Goal: Find specific page/section

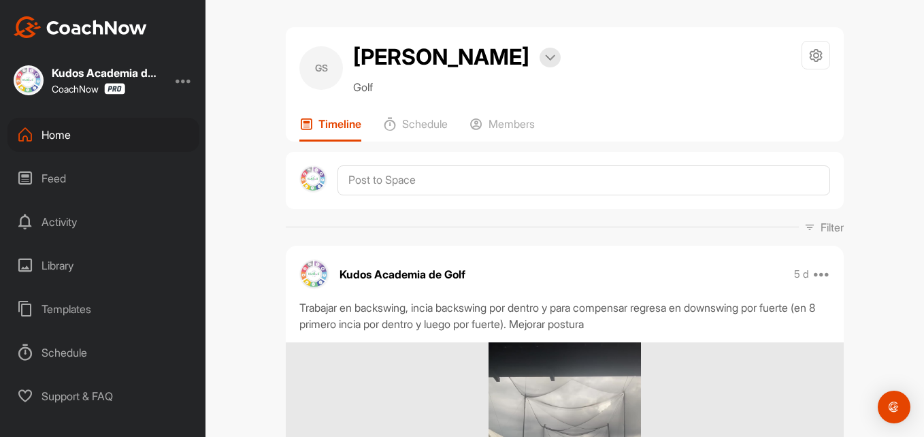
click at [54, 130] on div "Home" at bounding box center [103, 135] width 192 height 34
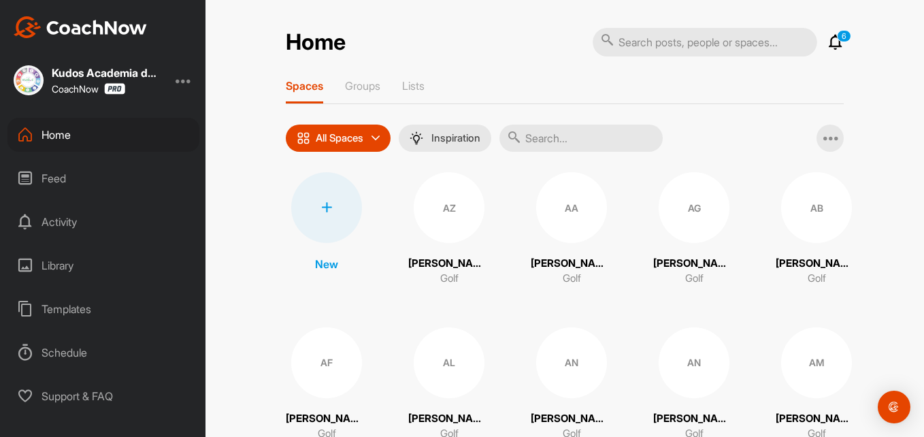
click at [551, 137] on input "text" at bounding box center [581, 138] width 163 height 27
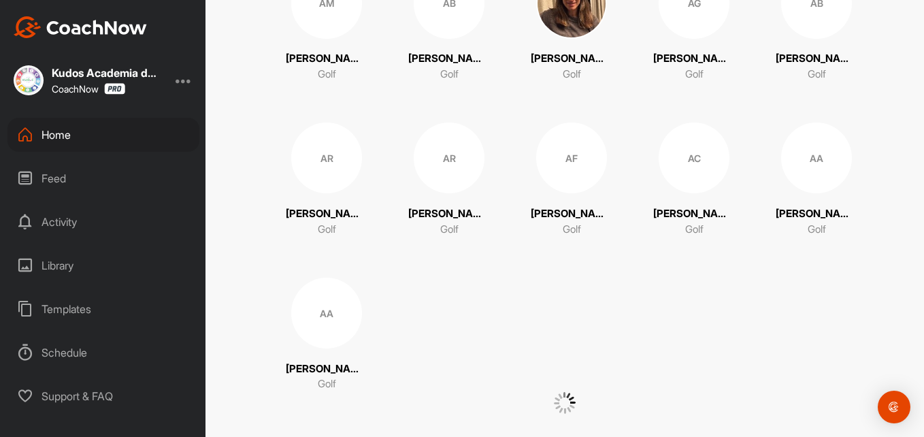
scroll to position [3037, 0]
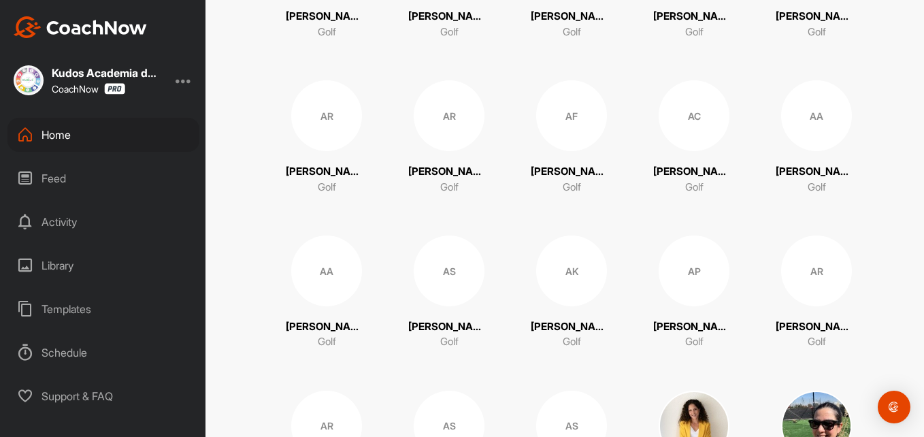
click at [129, 176] on div "Feed" at bounding box center [103, 178] width 192 height 34
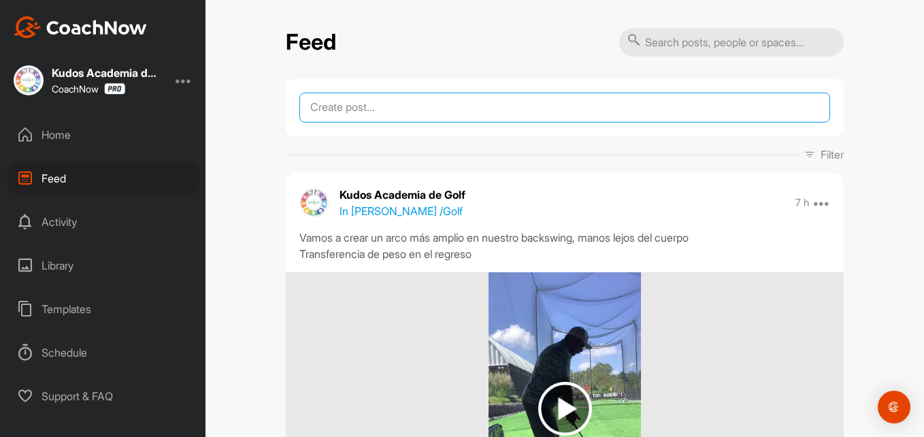
click at [428, 111] on textarea at bounding box center [565, 108] width 531 height 30
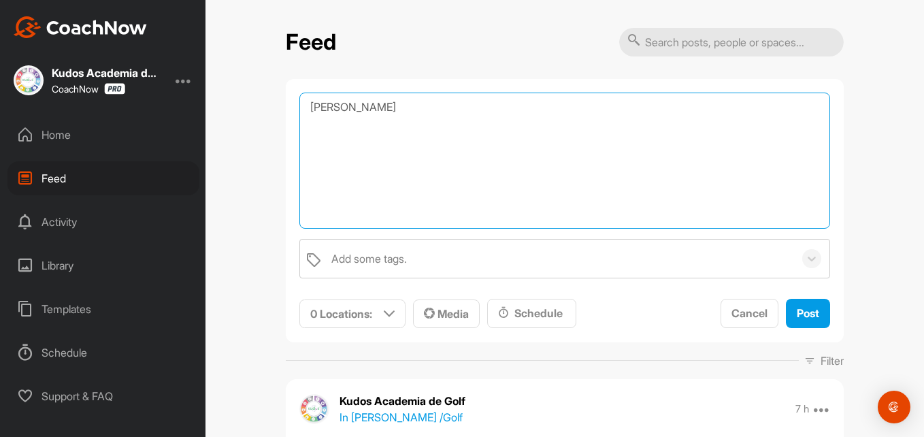
type textarea "[PERSON_NAME]"
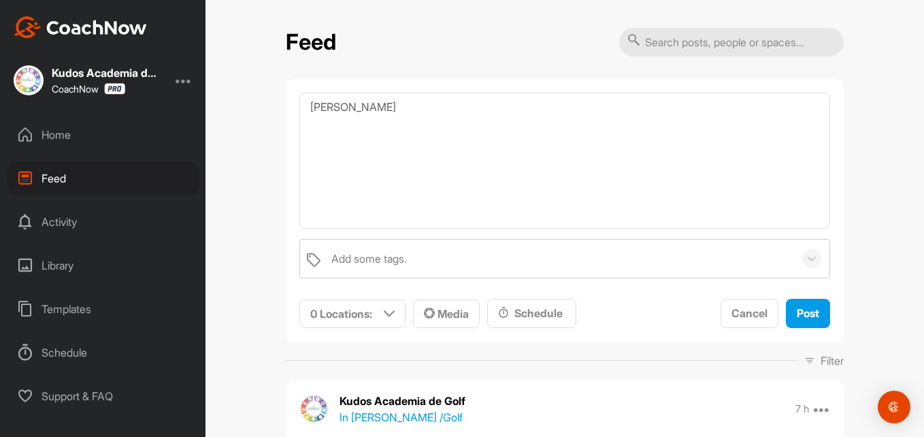
click at [143, 129] on div "Home" at bounding box center [103, 135] width 192 height 34
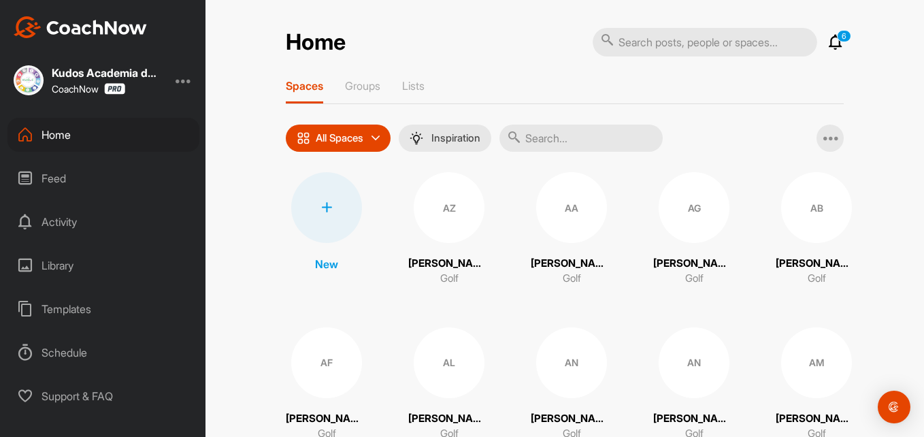
click at [592, 135] on input "text" at bounding box center [581, 138] width 163 height 27
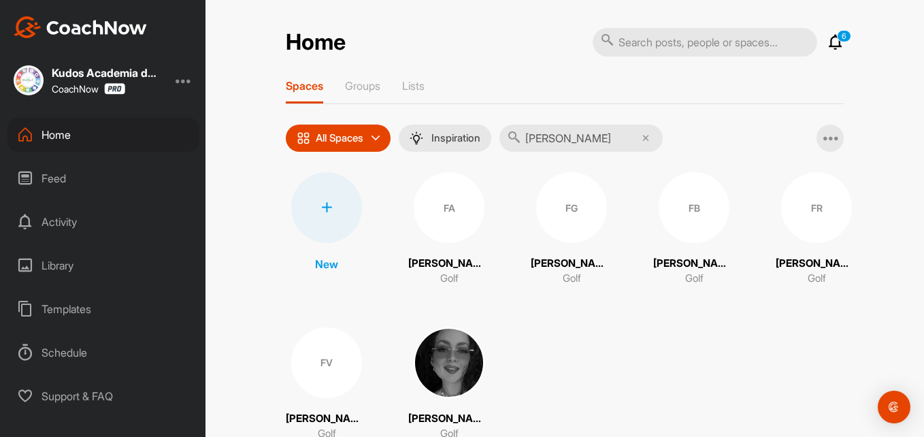
scroll to position [50, 0]
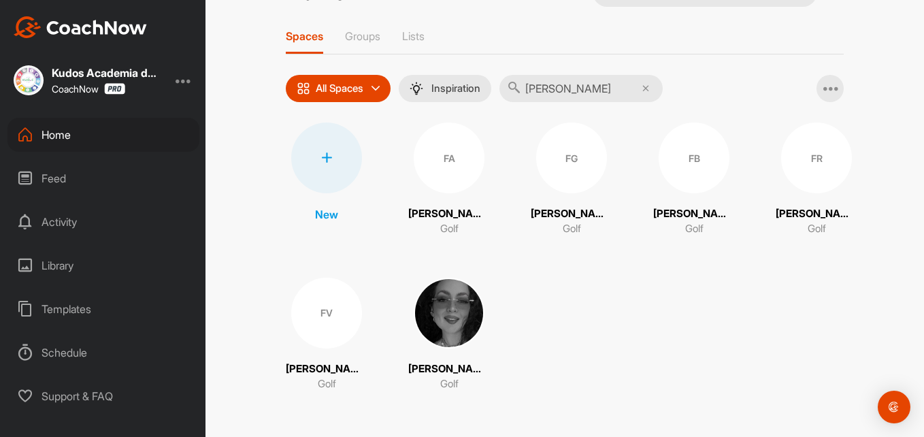
type input "[PERSON_NAME]"
click at [447, 313] on img at bounding box center [449, 313] width 71 height 71
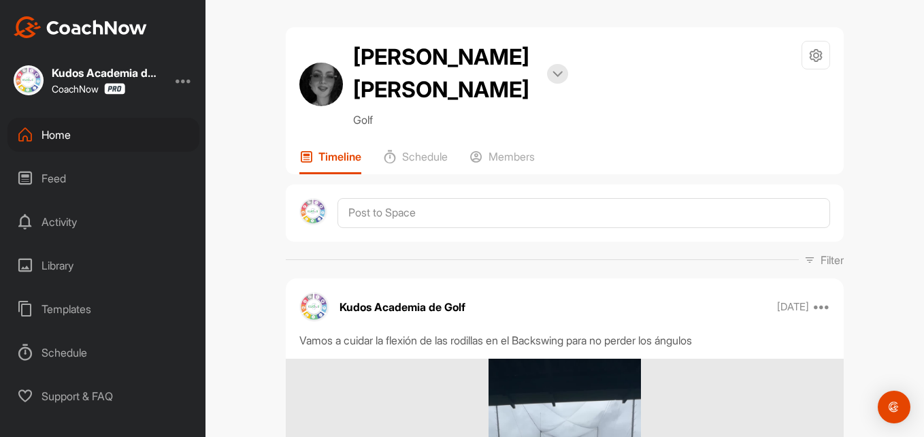
click at [50, 127] on div "Home" at bounding box center [103, 135] width 192 height 34
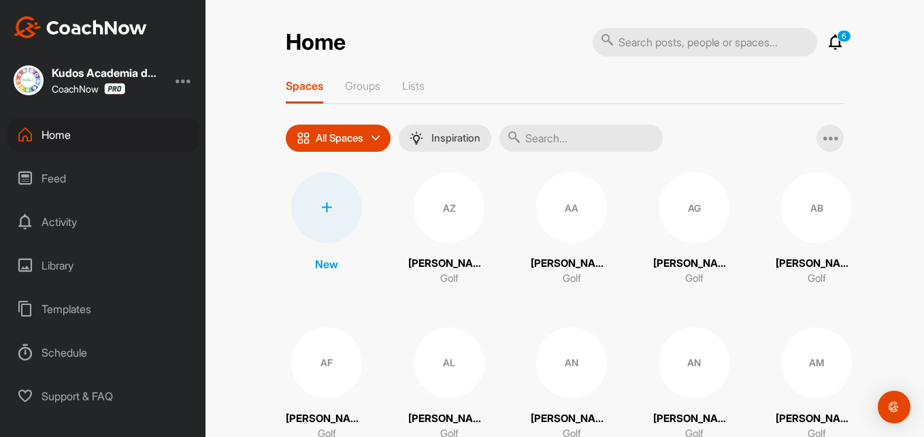
click at [649, 11] on div "Home 6 Notifications Invitations [DATE] MQ [PERSON_NAME] joined space 48 m • [P…" at bounding box center [565, 218] width 719 height 437
click at [67, 179] on div "Feed" at bounding box center [103, 178] width 192 height 34
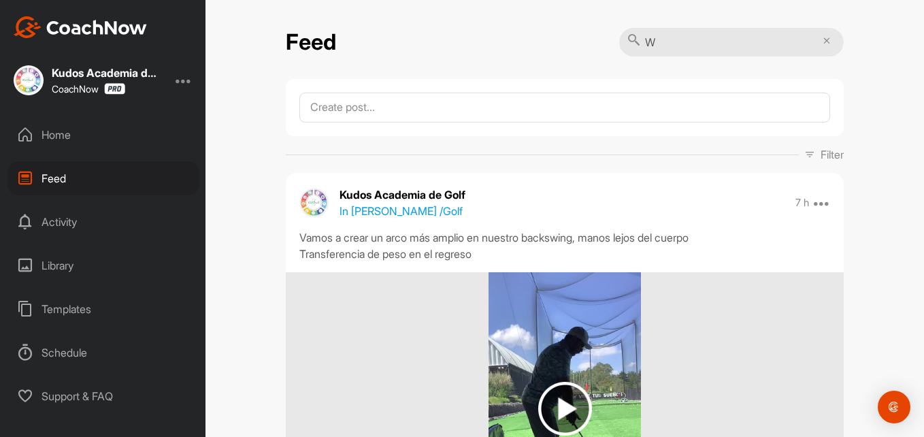
type input "W"
click at [718, 285] on div at bounding box center [565, 408] width 558 height 272
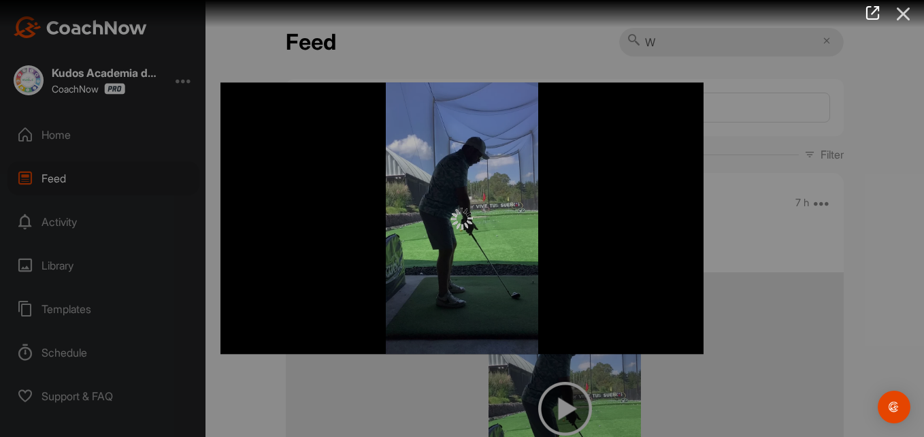
click at [909, 12] on icon at bounding box center [903, 13] width 31 height 25
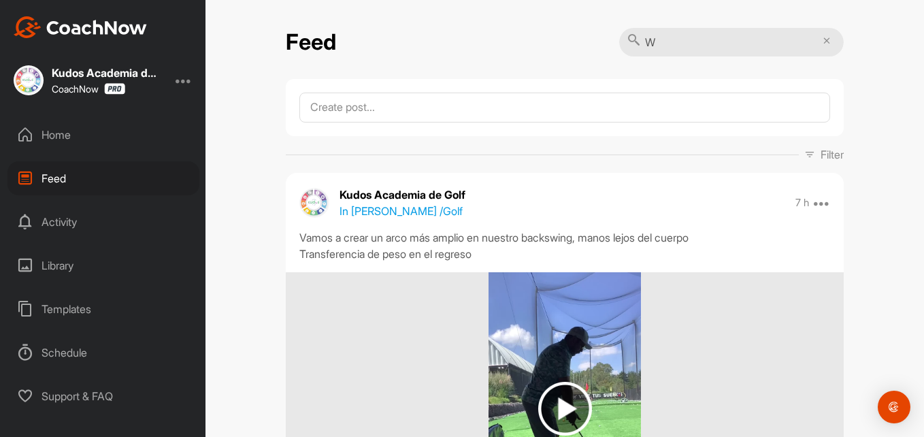
click at [109, 123] on div "Home" at bounding box center [103, 135] width 192 height 34
